Goal: Task Accomplishment & Management: Use online tool/utility

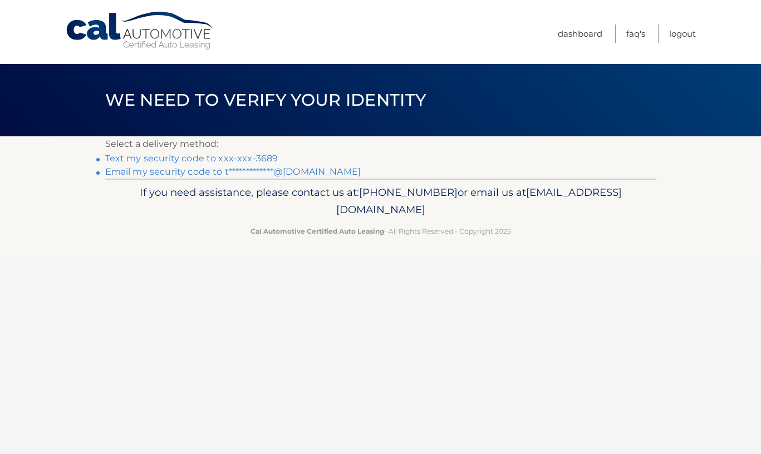
click at [207, 159] on link "Text my security code to xxx-xxx-3689" at bounding box center [191, 158] width 173 height 11
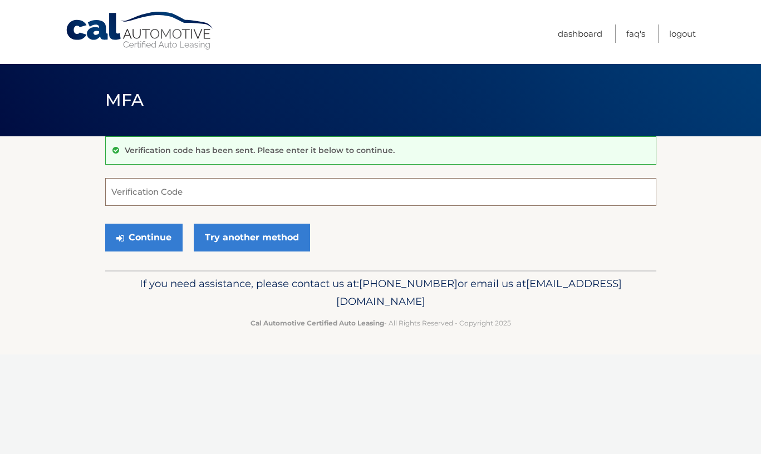
click at [149, 193] on input "Verification Code" at bounding box center [380, 192] width 551 height 28
paste input "416221"
type input "416221"
click at [146, 240] on button "Continue" at bounding box center [143, 238] width 77 height 28
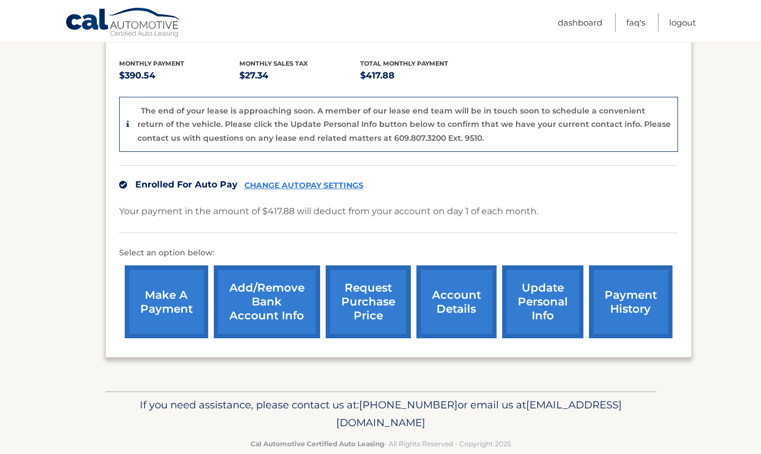
scroll to position [247, 0]
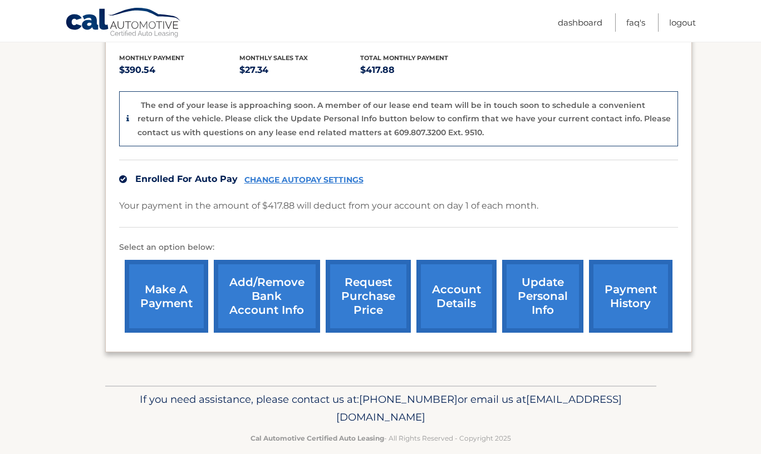
click at [359, 286] on link "request purchase price" at bounding box center [368, 296] width 85 height 73
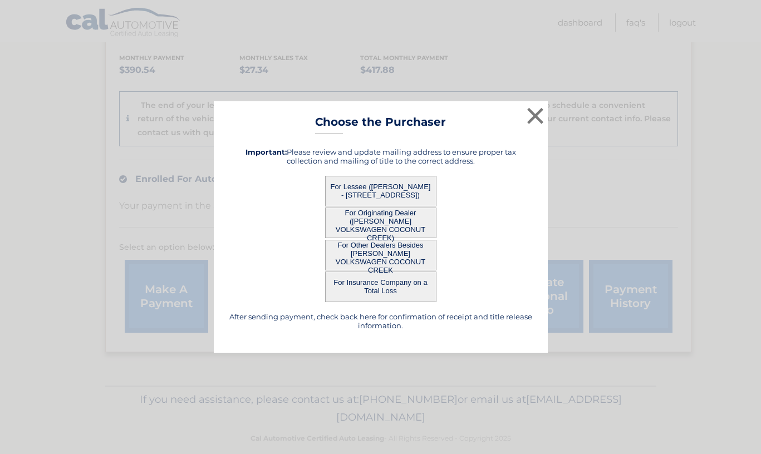
click at [387, 191] on button "For Lessee ([PERSON_NAME] - [STREET_ADDRESS])" at bounding box center [380, 191] width 111 height 31
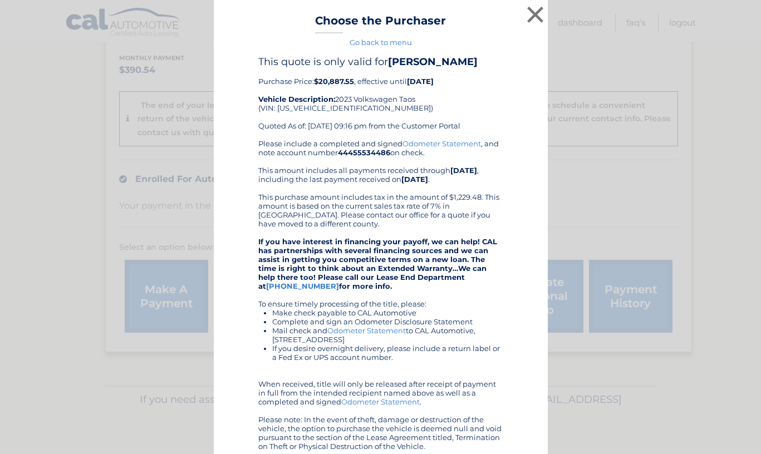
scroll to position [1, 0]
click at [532, 14] on button "×" at bounding box center [535, 14] width 22 height 22
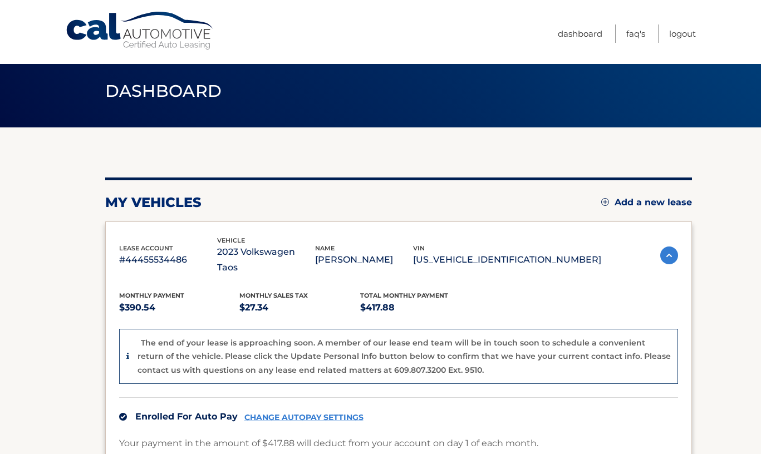
scroll to position [0, 0]
